Goal: Find specific page/section

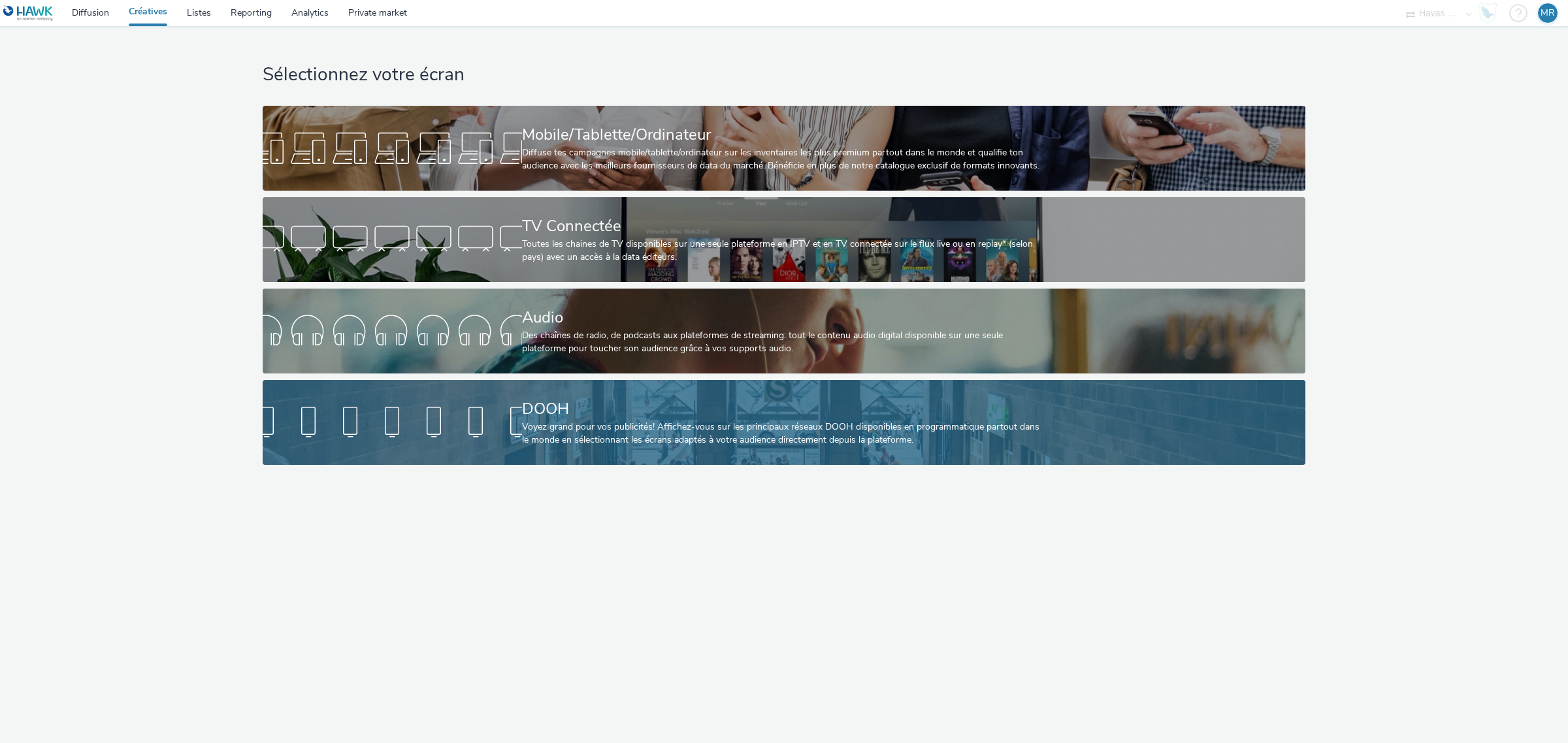
click at [640, 406] on div "DOOH" at bounding box center [782, 409] width 519 height 23
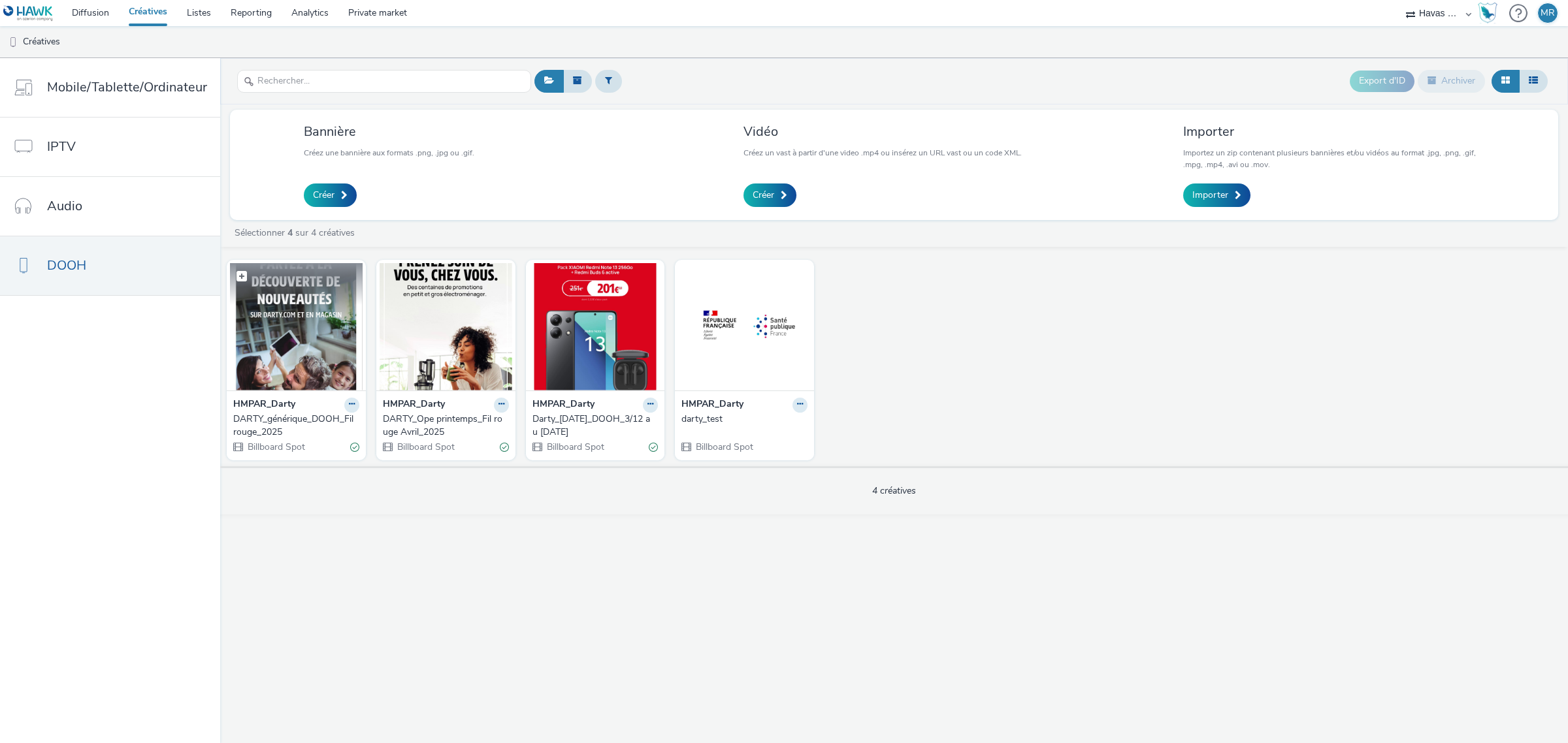
click at [284, 329] on img at bounding box center [296, 327] width 133 height 127
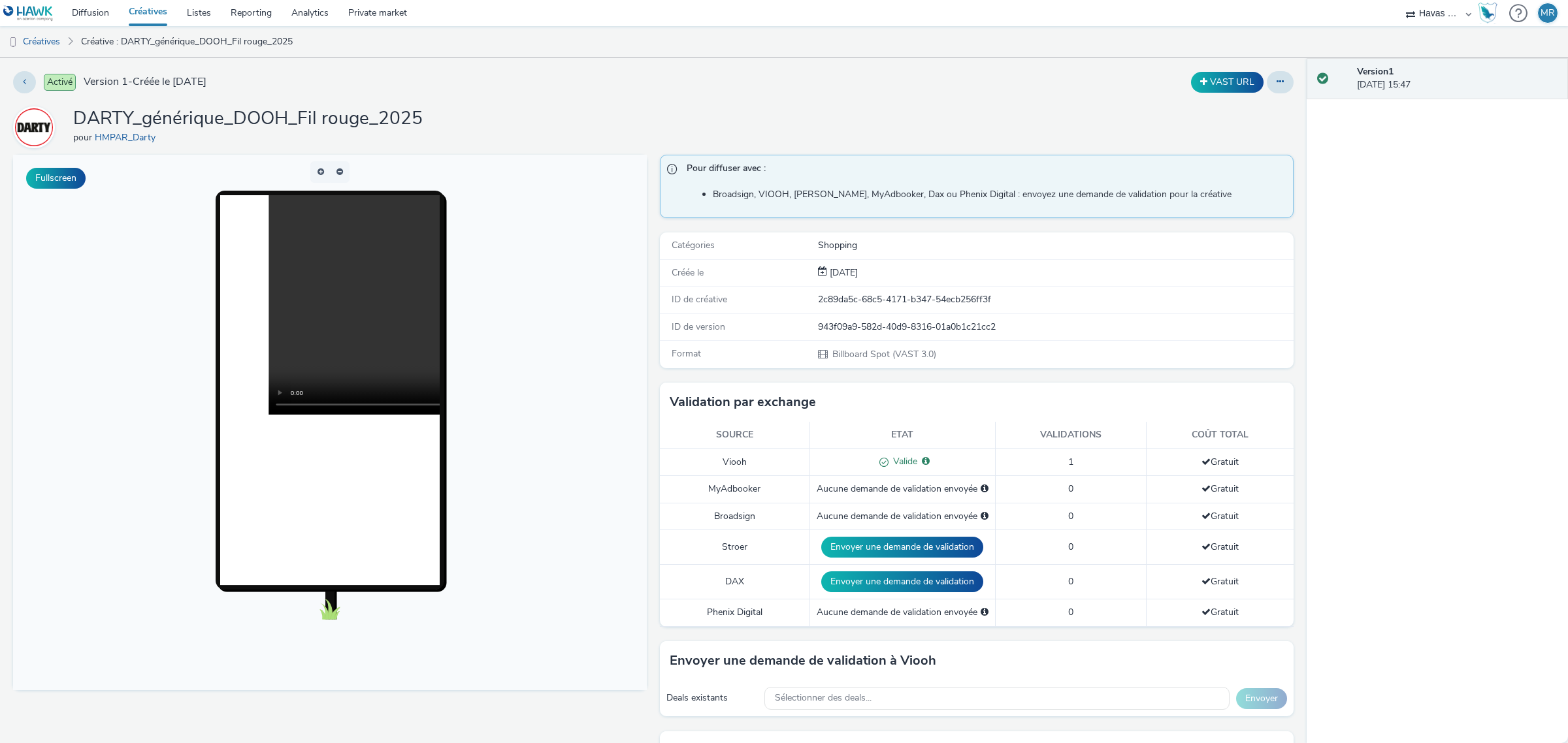
click at [494, 389] on body at bounding box center [330, 422] width 634 height 536
click at [520, 378] on body at bounding box center [330, 422] width 634 height 536
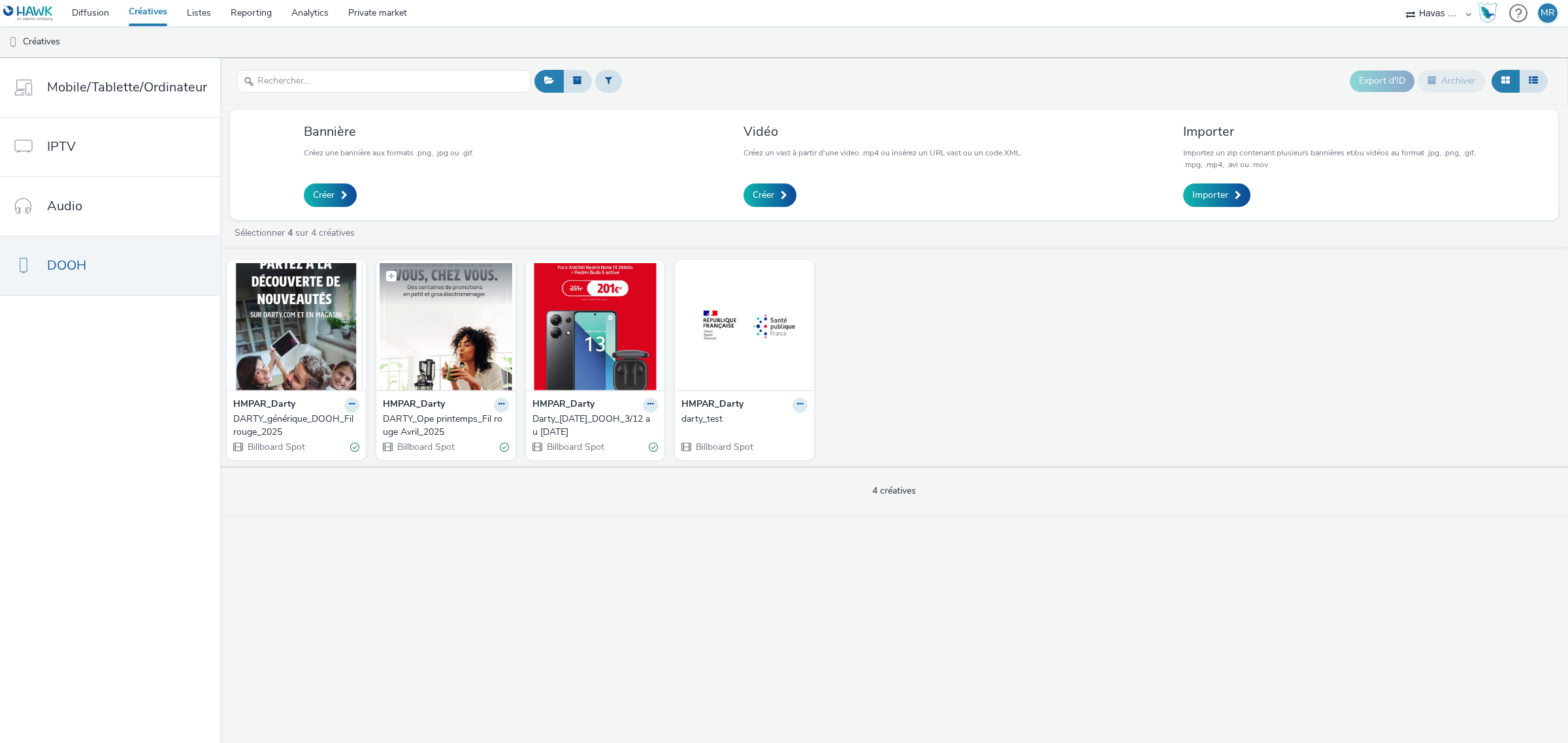
click at [445, 339] on img at bounding box center [445, 327] width 133 height 127
click at [295, 290] on figcaption at bounding box center [296, 284] width 133 height 42
